Goal: Task Accomplishment & Management: Use online tool/utility

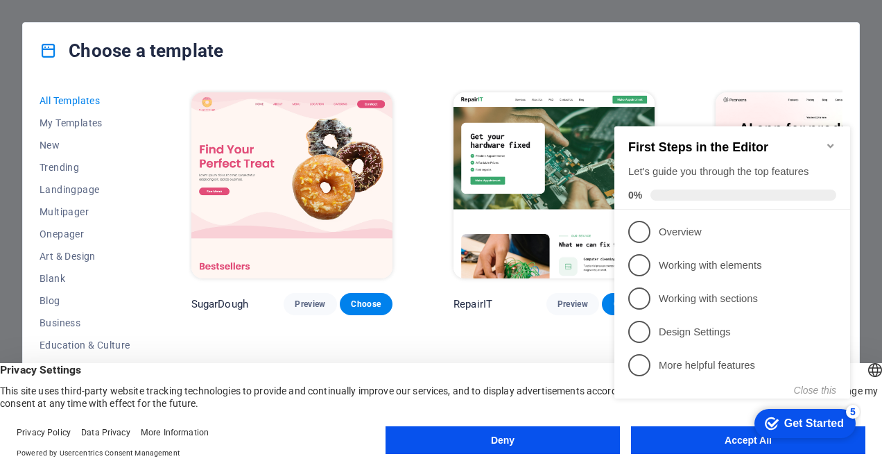
click at [841, 85] on div "All Templates My Templates New Trending Landingpage Multipager Onepager Art & D…" at bounding box center [441, 261] width 837 height 366
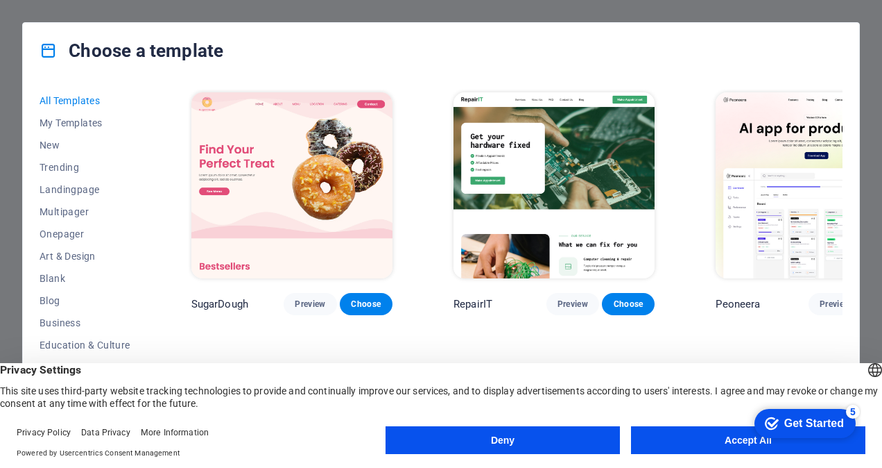
click at [851, 31] on div "Choose a template" at bounding box center [441, 50] width 837 height 55
click at [702, 441] on button "Accept All" at bounding box center [748, 440] width 234 height 28
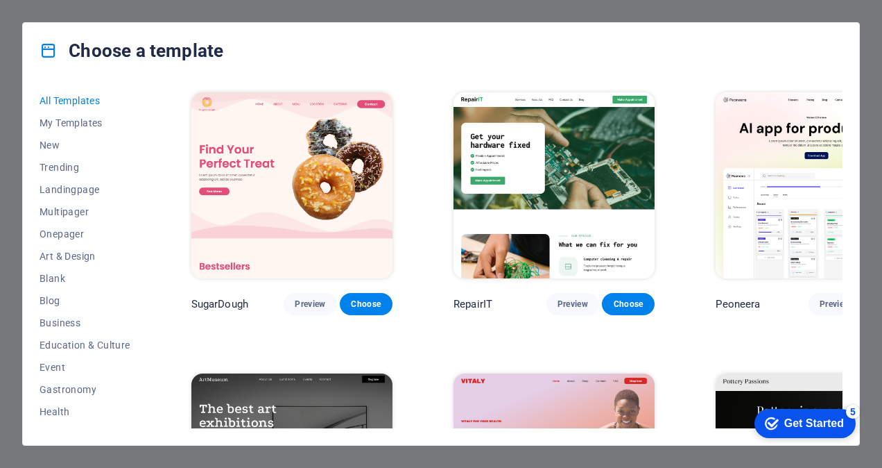
drag, startPoint x: 50, startPoint y: 44, endPoint x: 133, endPoint y: 24, distance: 85.6
click at [133, 24] on div "Choose a template" at bounding box center [441, 50] width 837 height 55
click at [83, 122] on span "My Templates" at bounding box center [85, 122] width 91 height 11
click at [835, 423] on div "Get Started" at bounding box center [815, 423] width 60 height 12
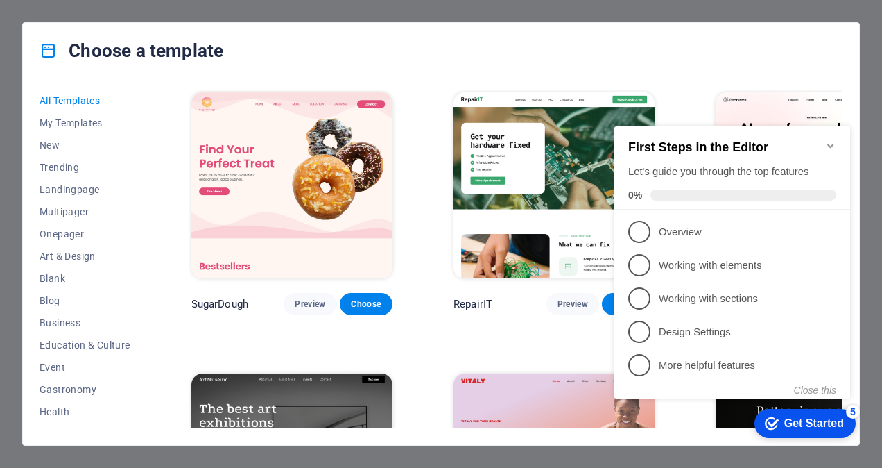
click at [832, 144] on icon "Minimize checklist" at bounding box center [831, 146] width 6 height 4
